Goal: Information Seeking & Learning: Check status

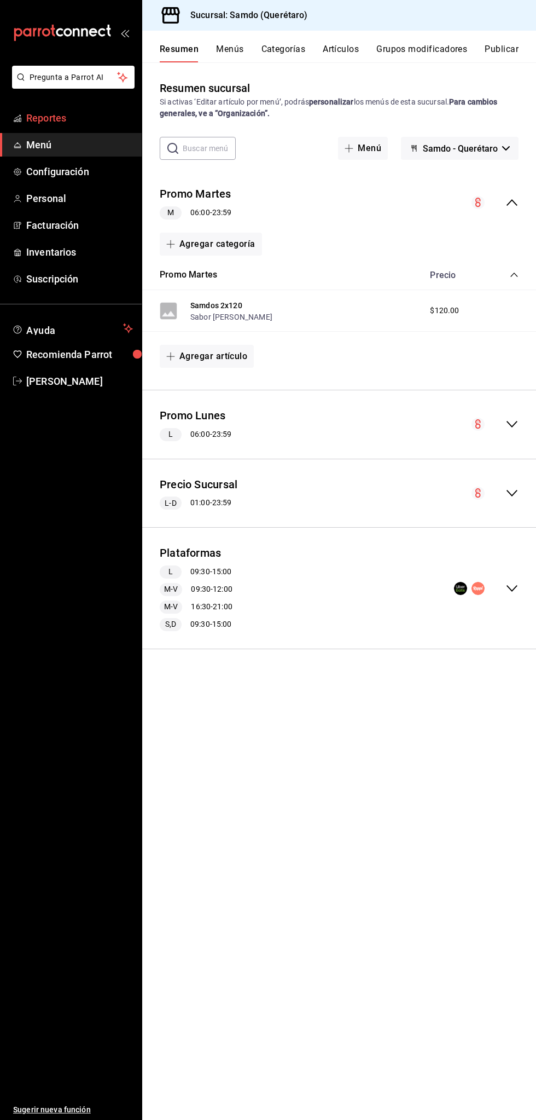
click at [88, 115] on span "Reportes" at bounding box center [79, 118] width 107 height 15
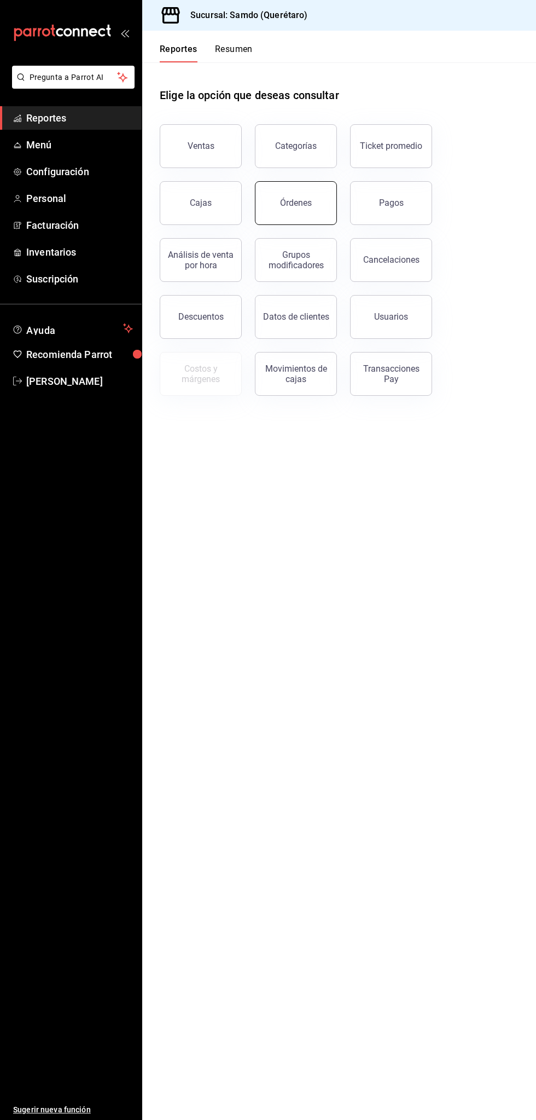
click at [296, 205] on div "Órdenes" at bounding box center [296, 203] width 32 height 10
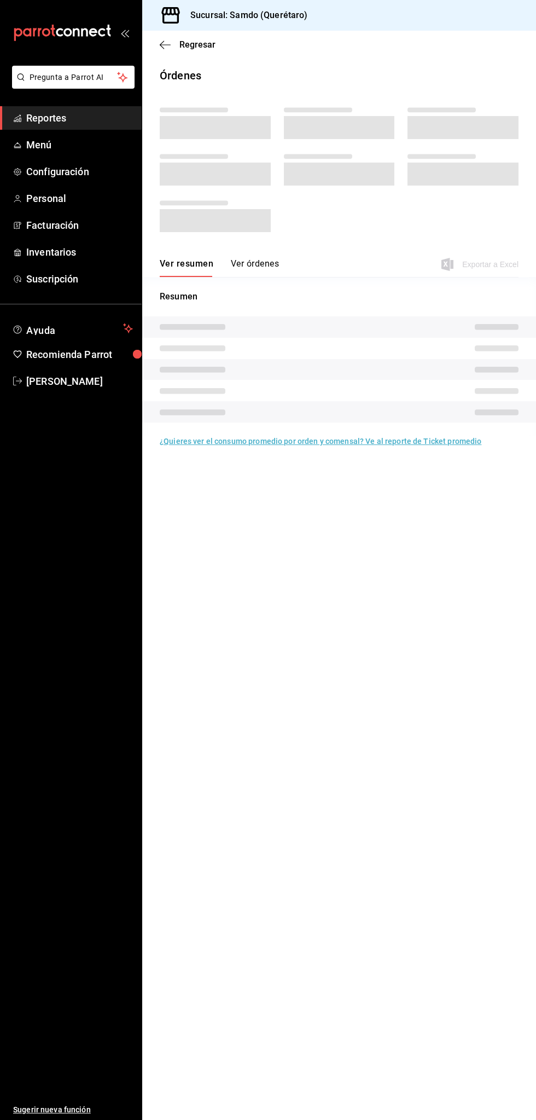
click at [215, 203] on span at bounding box center [194, 202] width 68 height 5
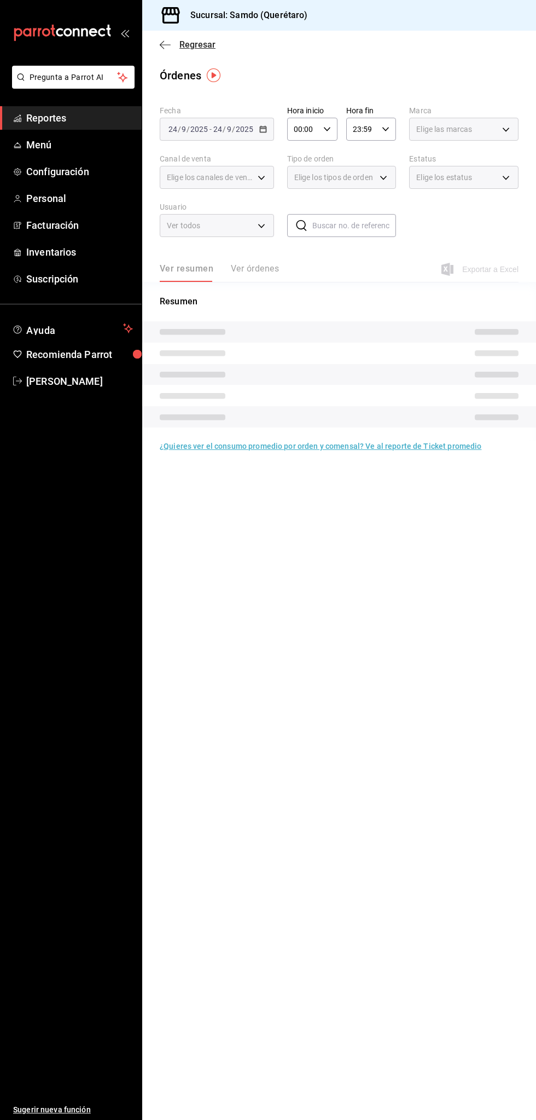
click at [178, 45] on span "Regresar" at bounding box center [188, 44] width 56 height 10
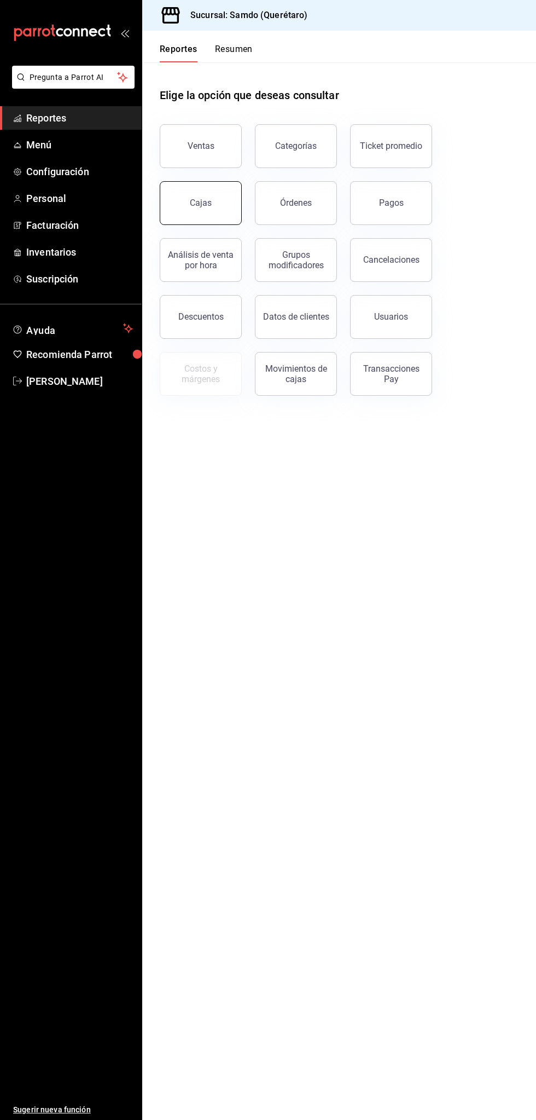
click at [193, 200] on div "Cajas" at bounding box center [201, 203] width 22 height 13
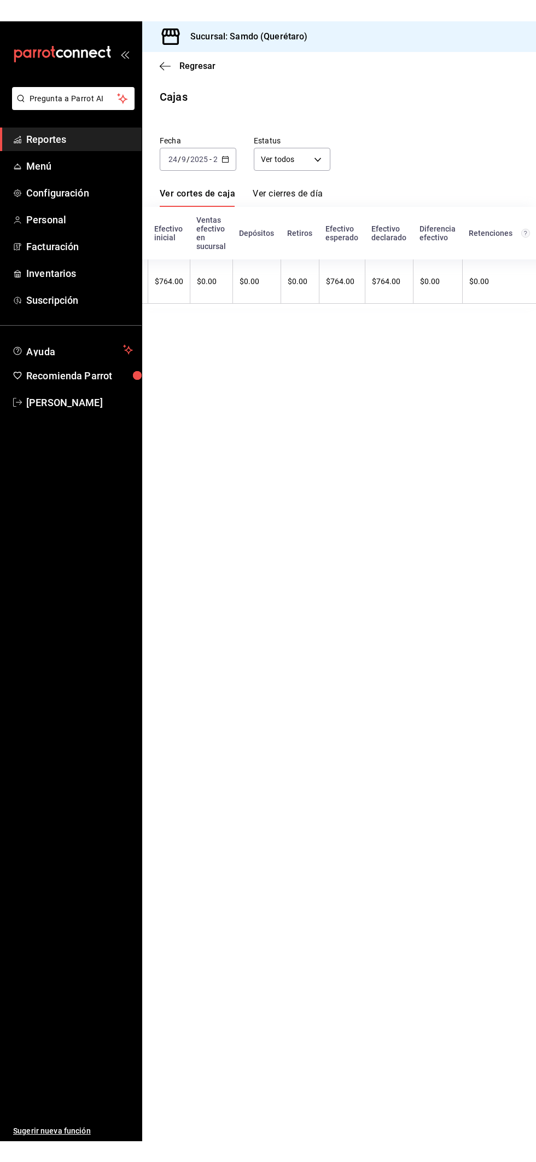
scroll to position [0, 231]
